Goal: Task Accomplishment & Management: Manage account settings

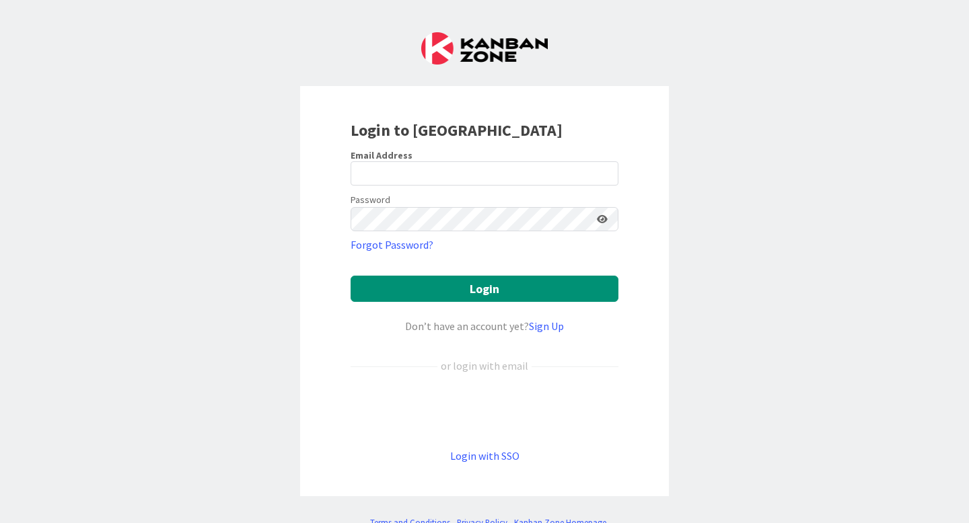
click at [408, 159] on label "Email Address" at bounding box center [381, 155] width 62 height 12
click at [410, 176] on input "email" at bounding box center [484, 173] width 268 height 24
type input "[PERSON_NAME][EMAIL_ADDRESS][PERSON_NAME][DOMAIN_NAME]"
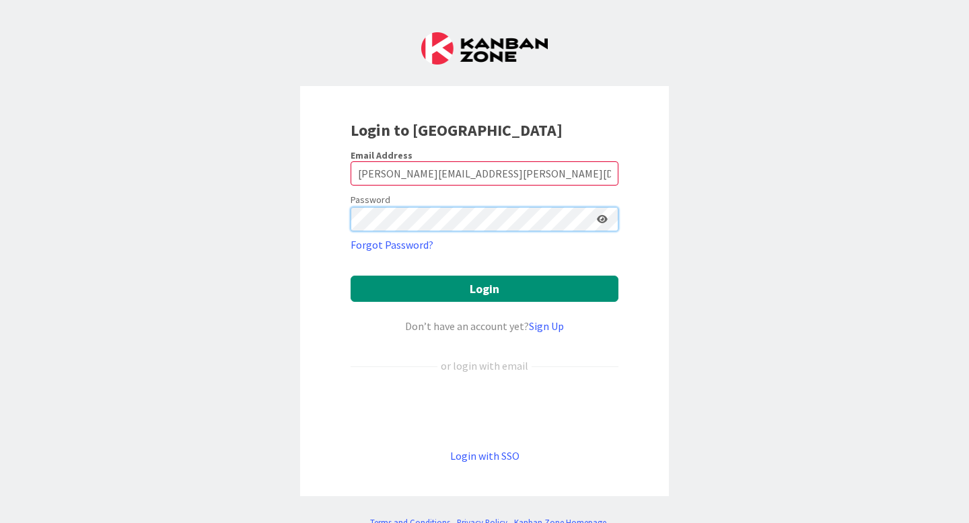
click at [350, 276] on button "Login" at bounding box center [484, 289] width 268 height 26
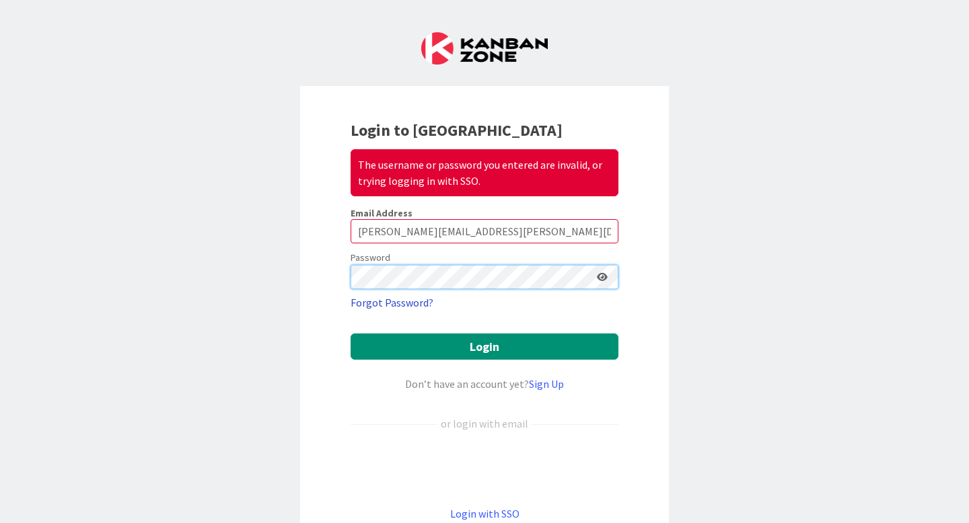
click at [350, 334] on button "Login" at bounding box center [484, 347] width 268 height 26
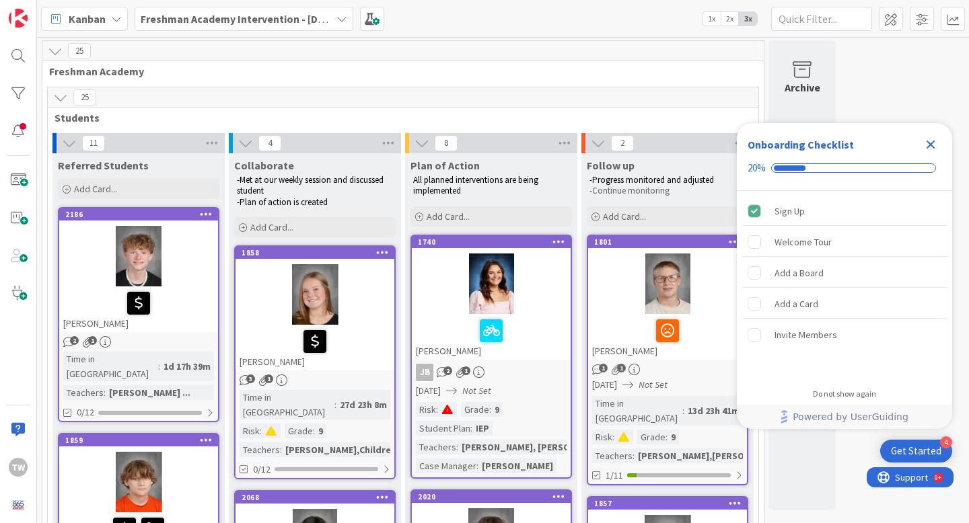
click at [932, 143] on icon "Close Checklist" at bounding box center [930, 145] width 9 height 9
